Goal: Information Seeking & Learning: Check status

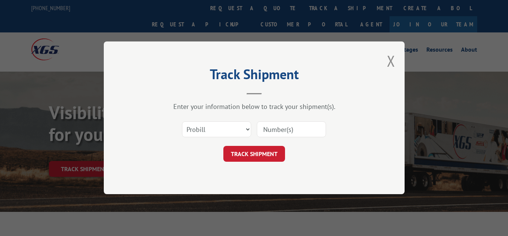
click at [215, 133] on select "Select category... Probill BOL PO" at bounding box center [216, 130] width 69 height 16
select select "bol"
click at [182, 122] on select "Select category... Probill BOL PO" at bounding box center [216, 130] width 69 height 16
click at [283, 131] on input at bounding box center [291, 130] width 69 height 16
paste input "31403020"
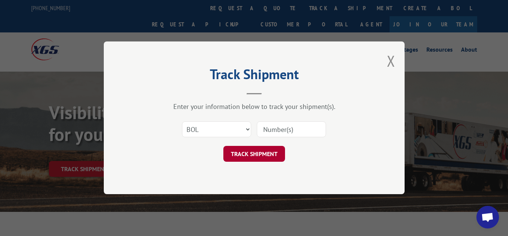
type input "31403020"
click at [258, 154] on button "TRACK SHIPMENT" at bounding box center [255, 154] width 62 height 16
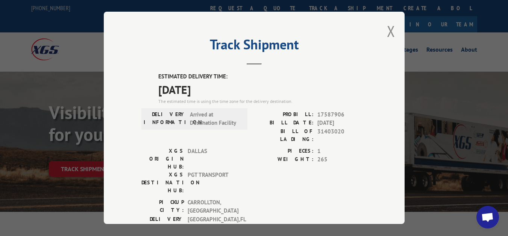
click at [392, 28] on div "Track Shipment ESTIMATED DELIVERY TIME: [DATE] The estimated time is using the …" at bounding box center [254, 118] width 301 height 212
click at [391, 29] on button "Close modal" at bounding box center [391, 31] width 8 height 20
